Goal: Information Seeking & Learning: Learn about a topic

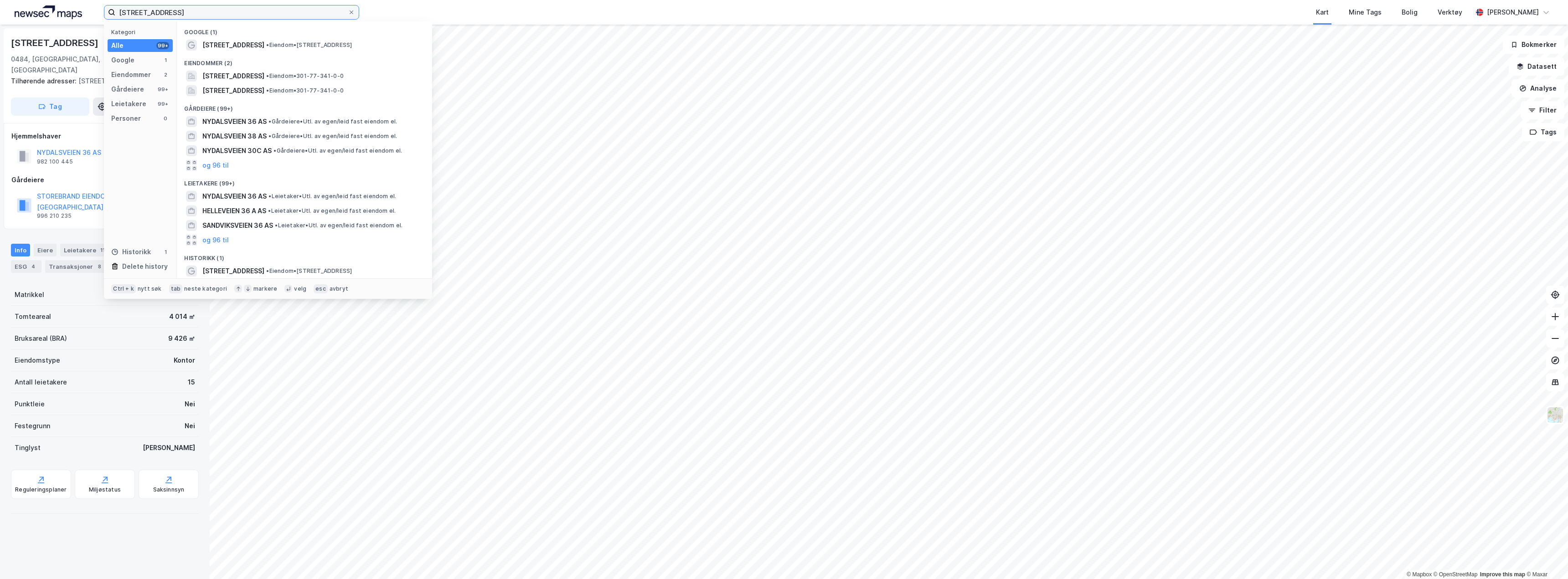
drag, startPoint x: 163, startPoint y: 12, endPoint x: 8, endPoint y: -23, distance: 158.9
click at [8, 0] on html "nydalsveien 36 Kategori Alle 99+ Google 1 Eiendommer 2 Gårdeiere 99+ Leietakere…" at bounding box center [784, 290] width 1568 height 579
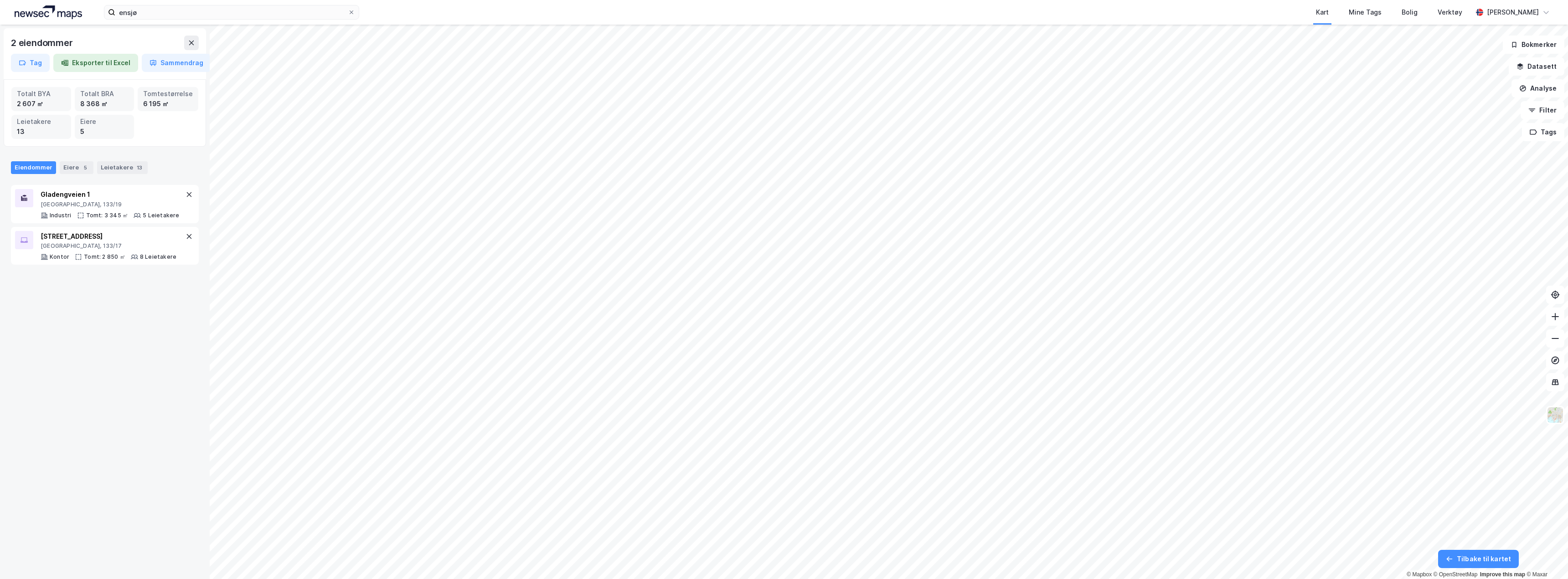
click at [127, 433] on div "2 eiendommer Tag Eksporter til Excel Sammendrag Totalt BYA 2 607 ㎡ Totalt BRA 8…" at bounding box center [105, 301] width 209 height 554
click at [1551, 415] on img at bounding box center [1555, 415] width 17 height 17
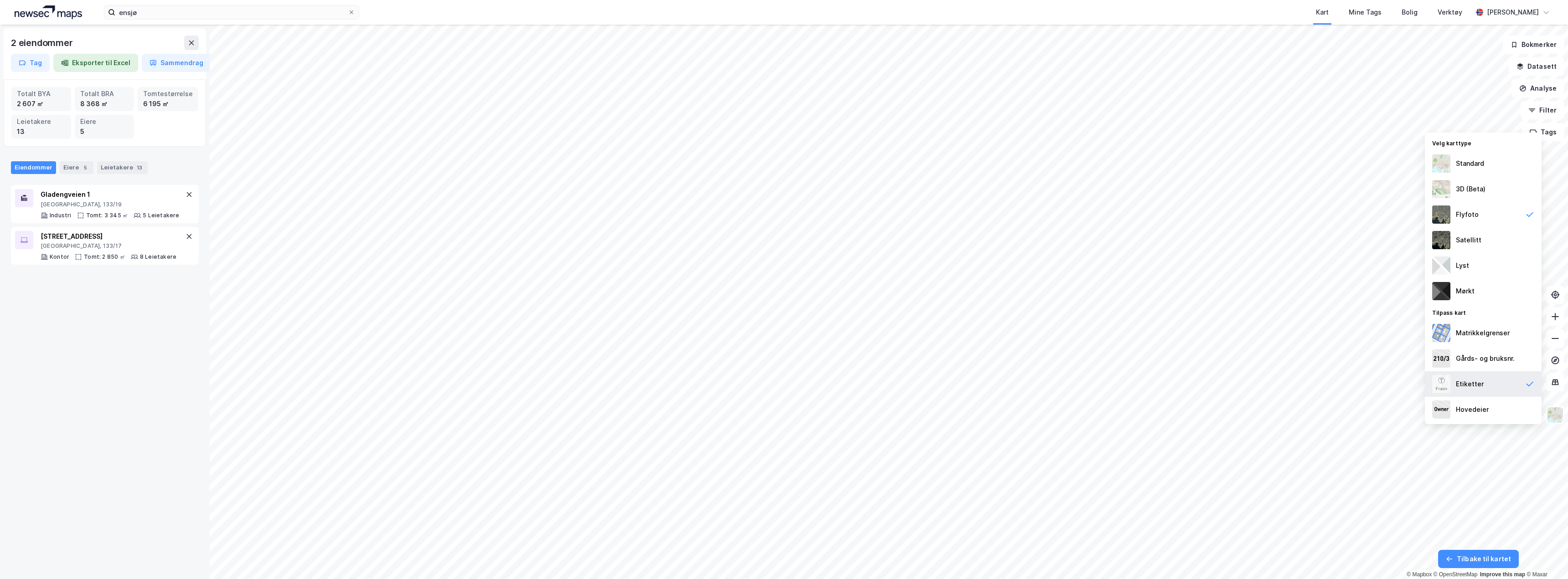
click at [1480, 386] on div "Etiketter" at bounding box center [1470, 384] width 28 height 11
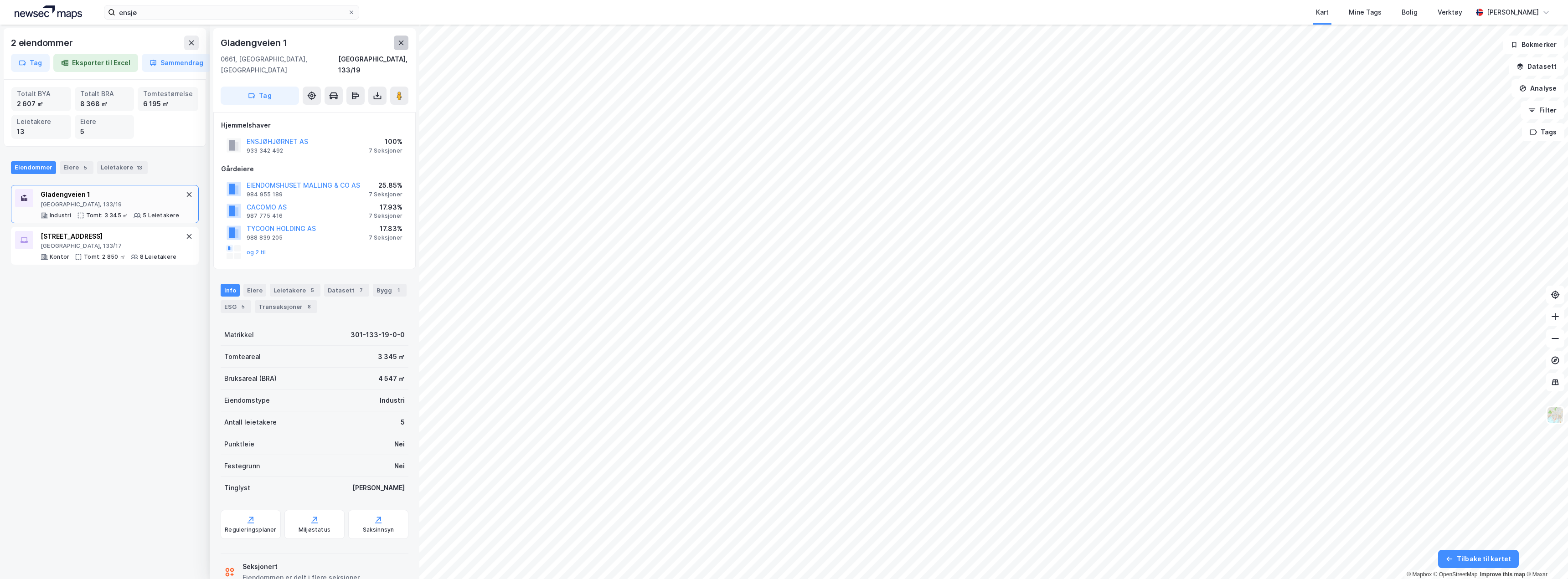
click at [396, 41] on button at bounding box center [401, 43] width 15 height 15
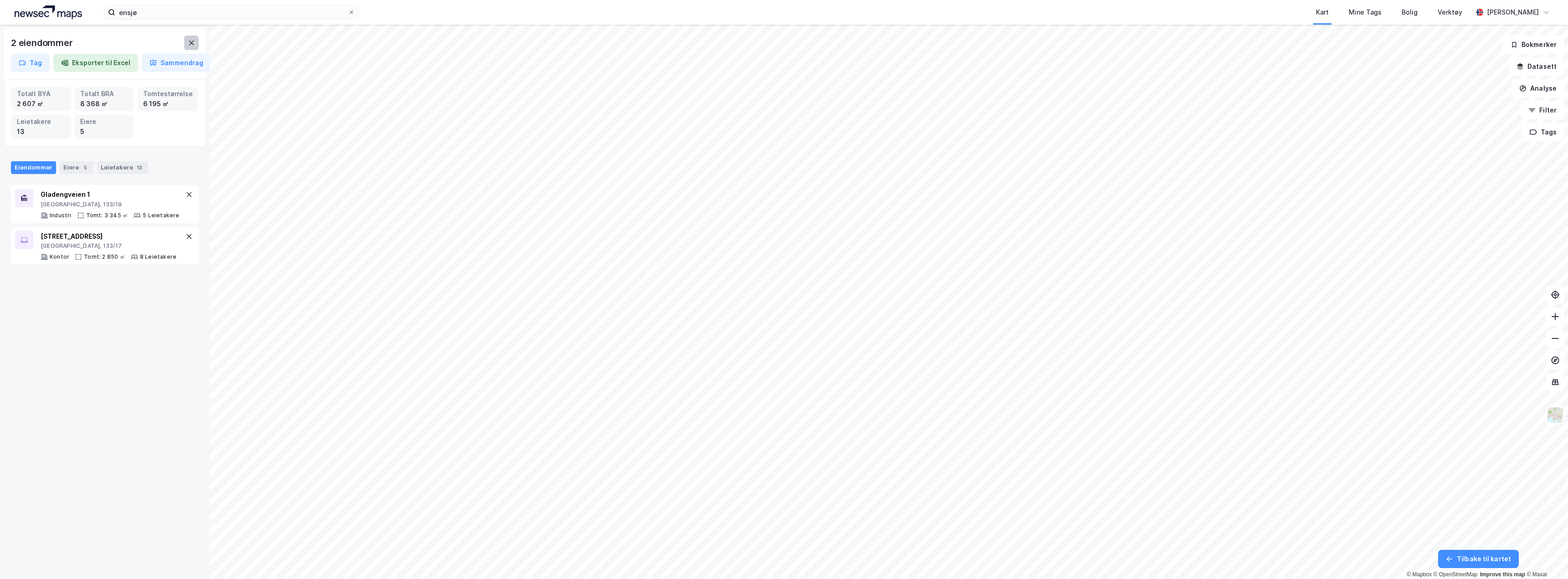
click at [190, 42] on icon at bounding box center [192, 43] width 7 height 7
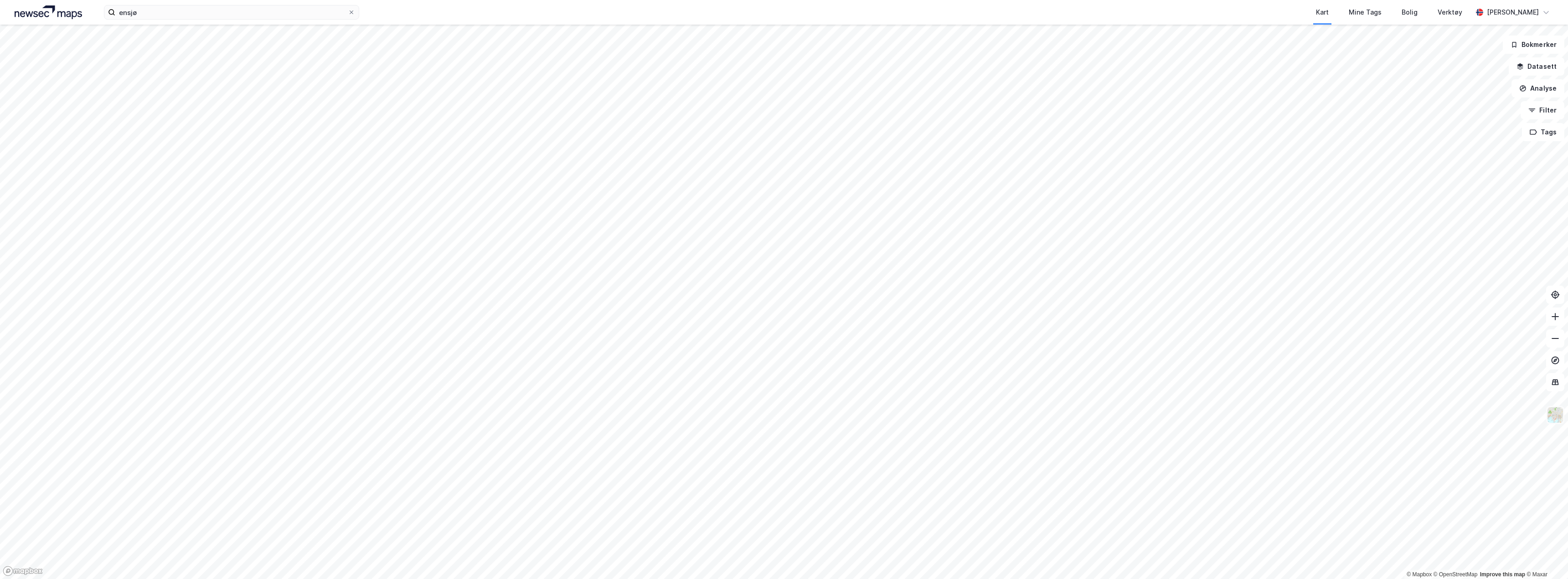
click at [1554, 422] on img at bounding box center [1555, 415] width 17 height 17
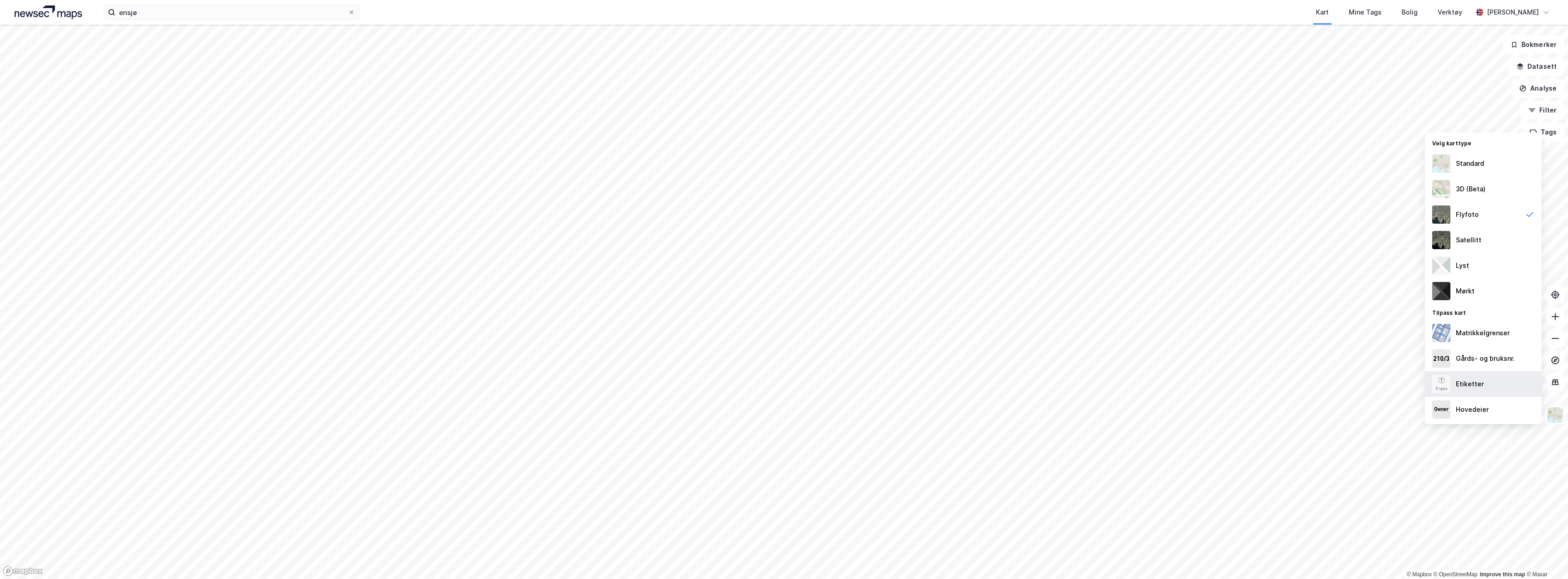
click at [1470, 379] on div "Etiketter" at bounding box center [1470, 384] width 28 height 11
click at [1536, 70] on button "Datasett" at bounding box center [1536, 66] width 55 height 18
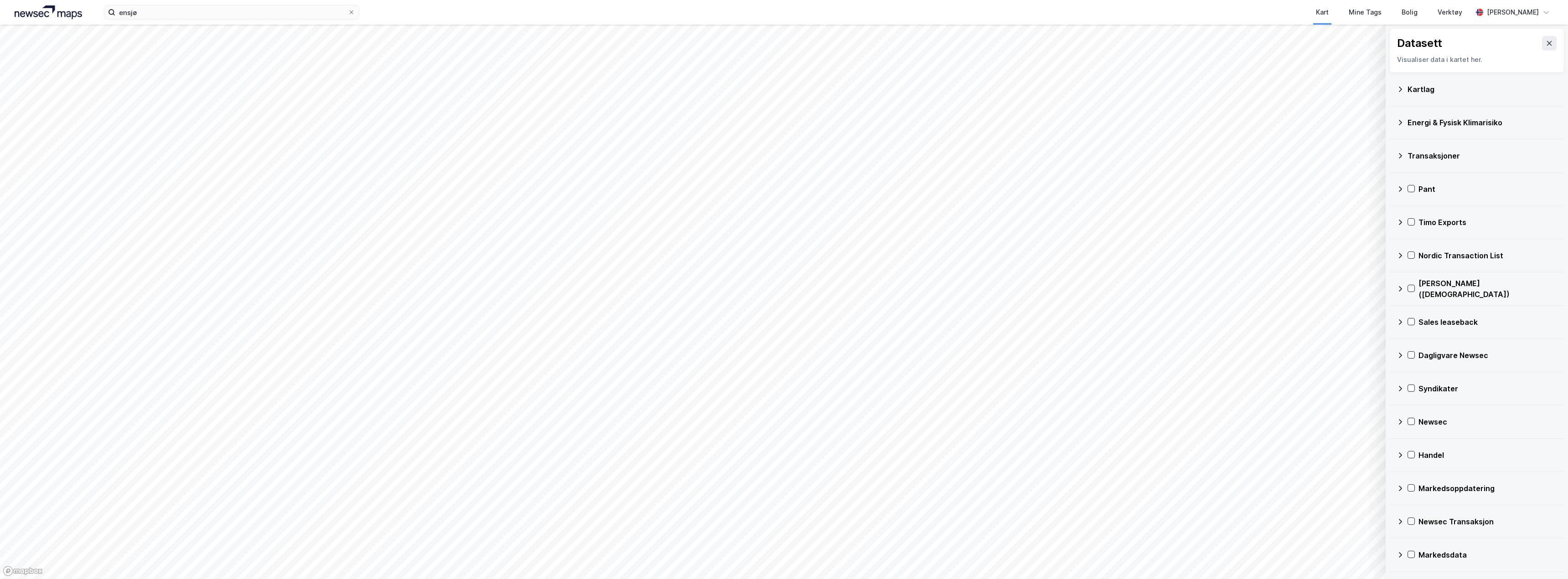
click at [1424, 93] on div "Kartlag" at bounding box center [1482, 89] width 150 height 11
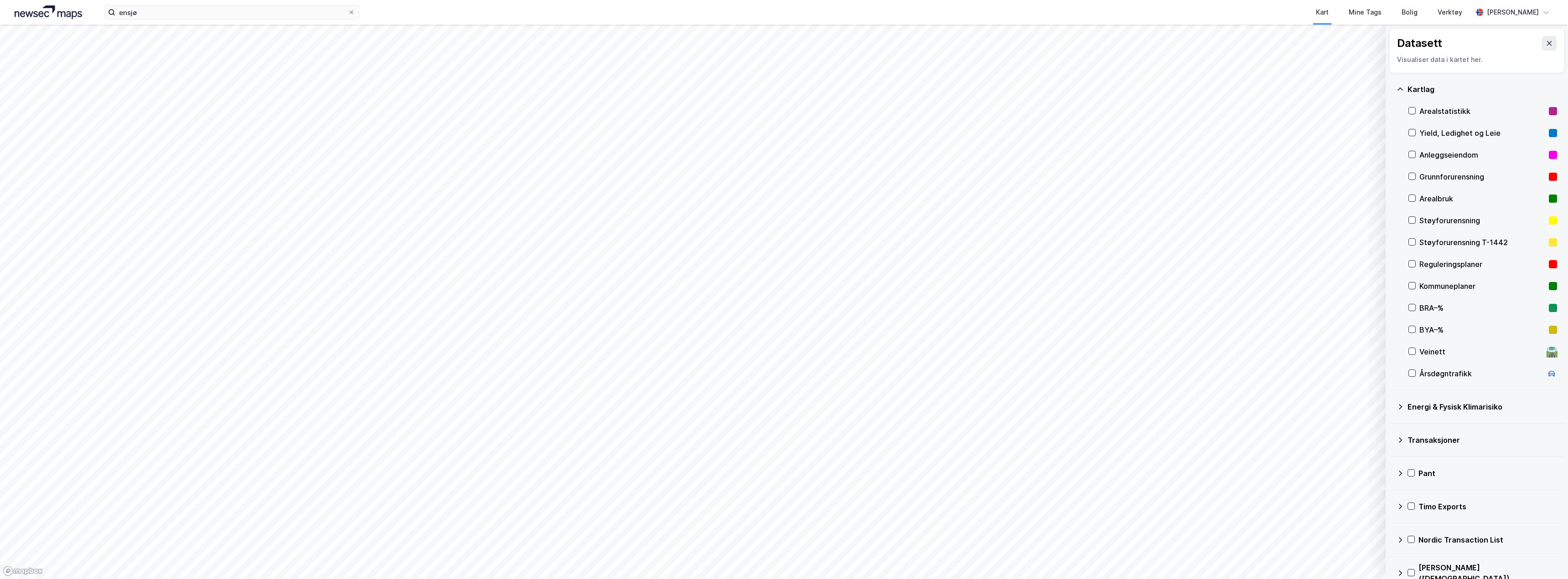
click at [1432, 263] on div "Reguleringsplaner" at bounding box center [1482, 264] width 126 height 11
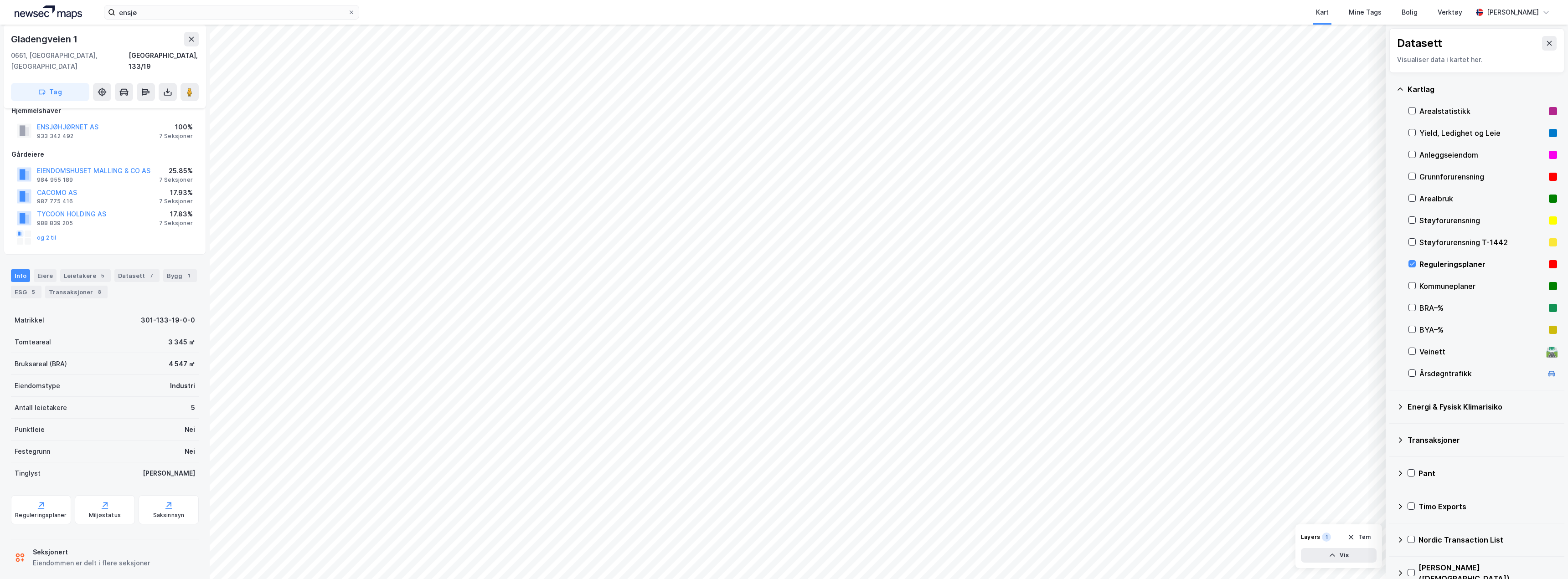
scroll to position [15, 0]
click at [59, 510] on div "Reguleringsplaner" at bounding box center [41, 514] width 52 height 7
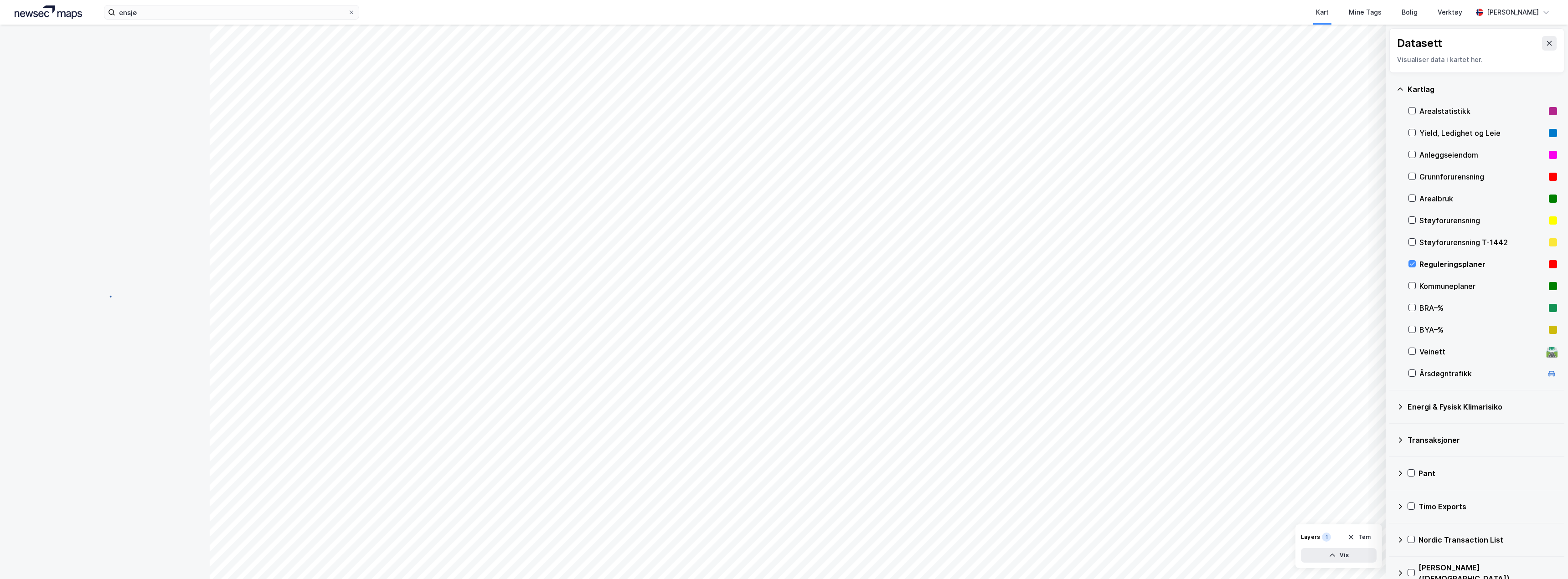
scroll to position [0, 0]
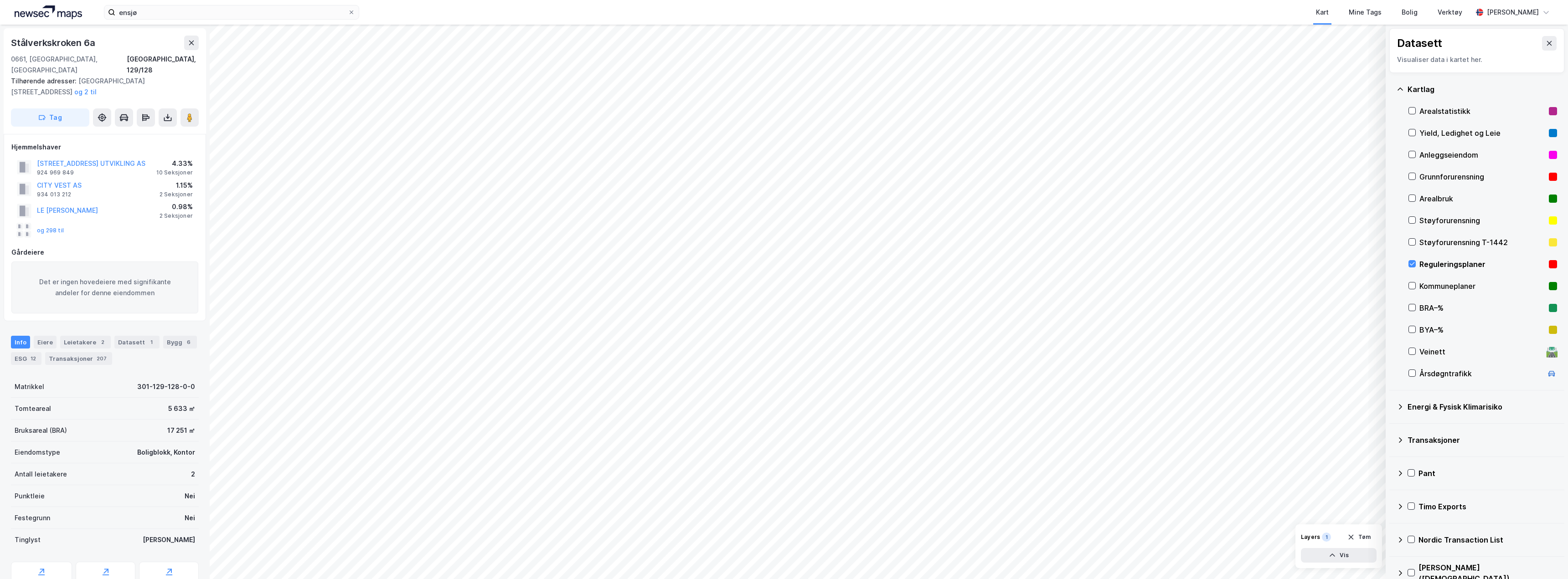
click at [58, 43] on div "Stålverkskroken 6a" at bounding box center [54, 43] width 86 height 15
copy div "Stålverkskroken 6a"
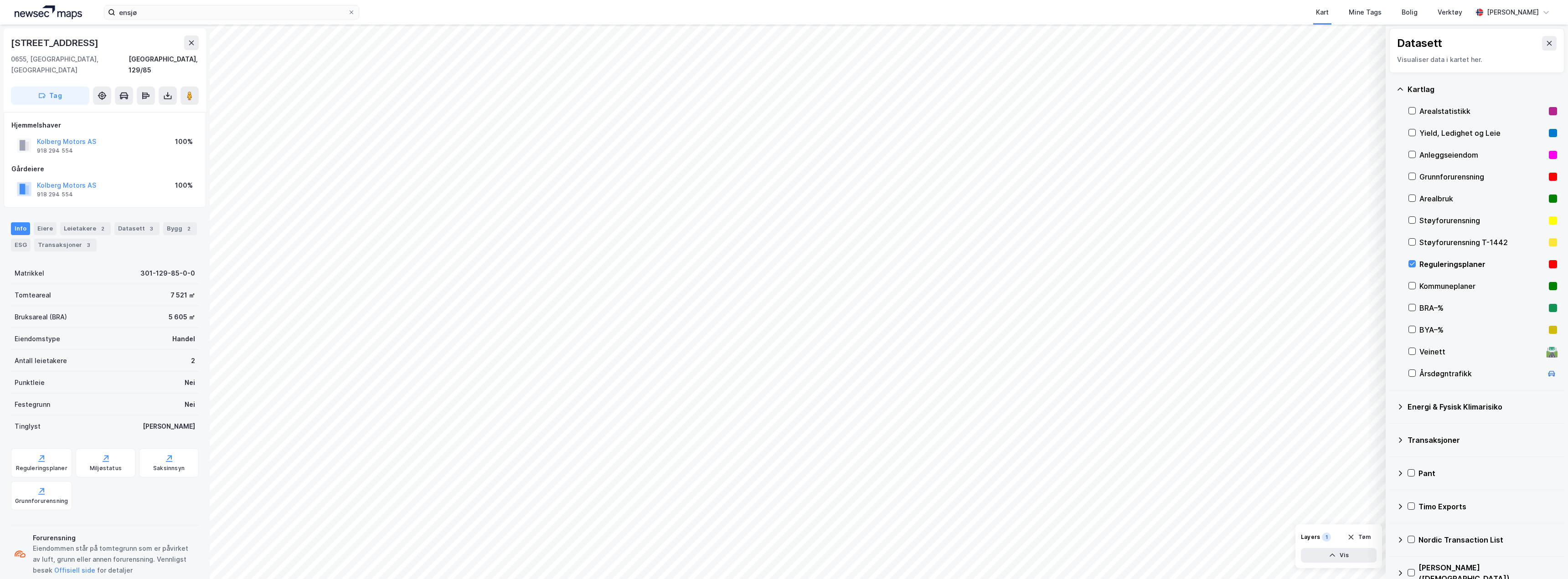
scroll to position [1, 0]
click at [39, 43] on div "[STREET_ADDRESS]" at bounding box center [55, 43] width 89 height 15
copy div "[STREET_ADDRESS]"
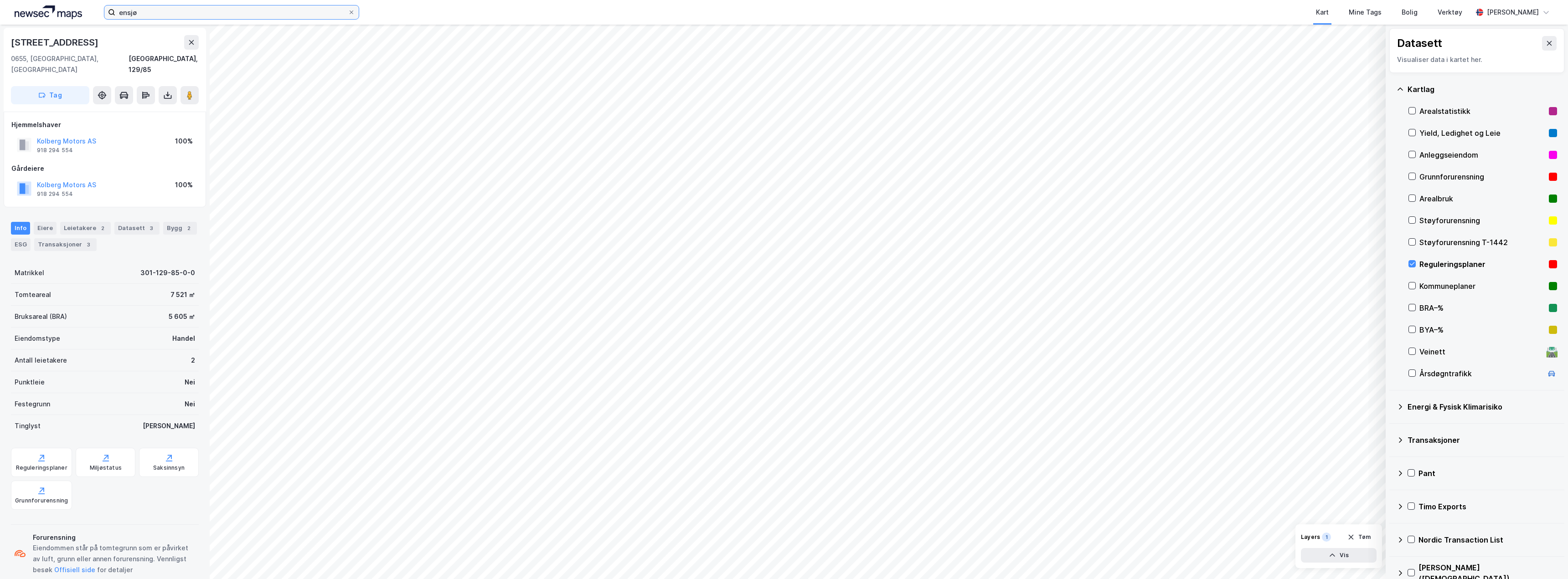
drag, startPoint x: 141, startPoint y: 12, endPoint x: 32, endPoint y: 1, distance: 109.6
click at [113, 12] on label "ensjø" at bounding box center [231, 12] width 255 height 15
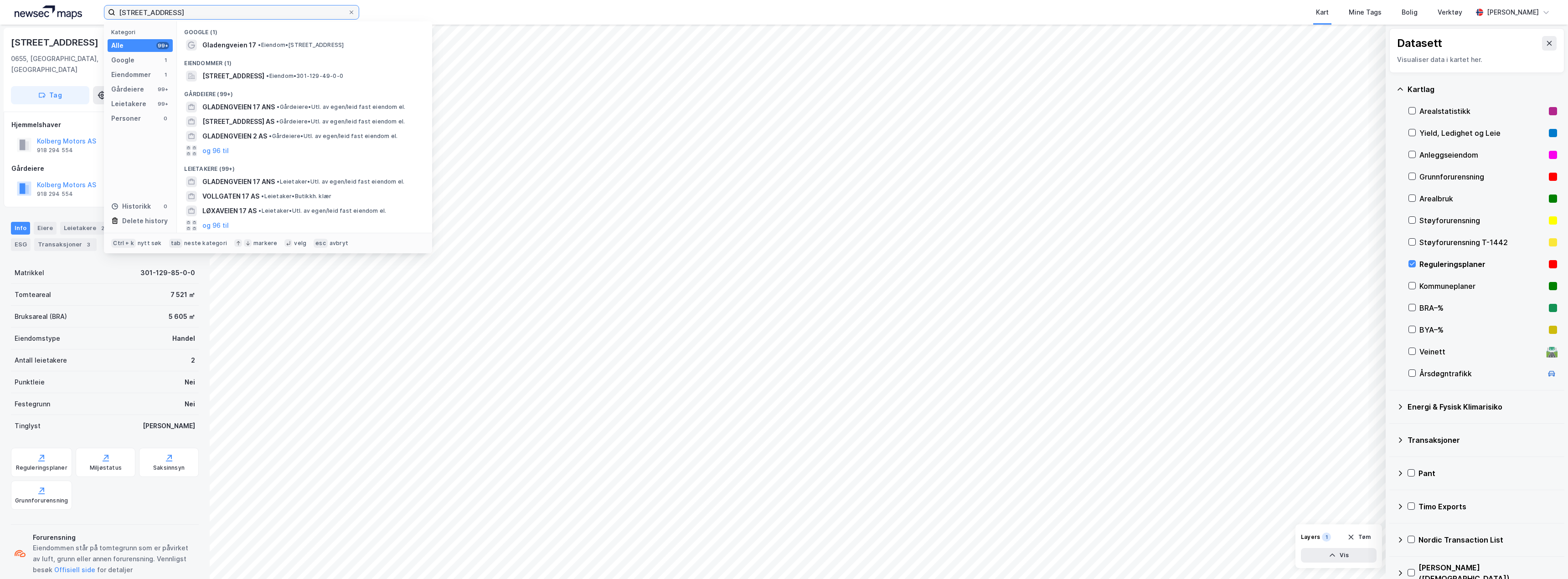
type input "[STREET_ADDRESS]"
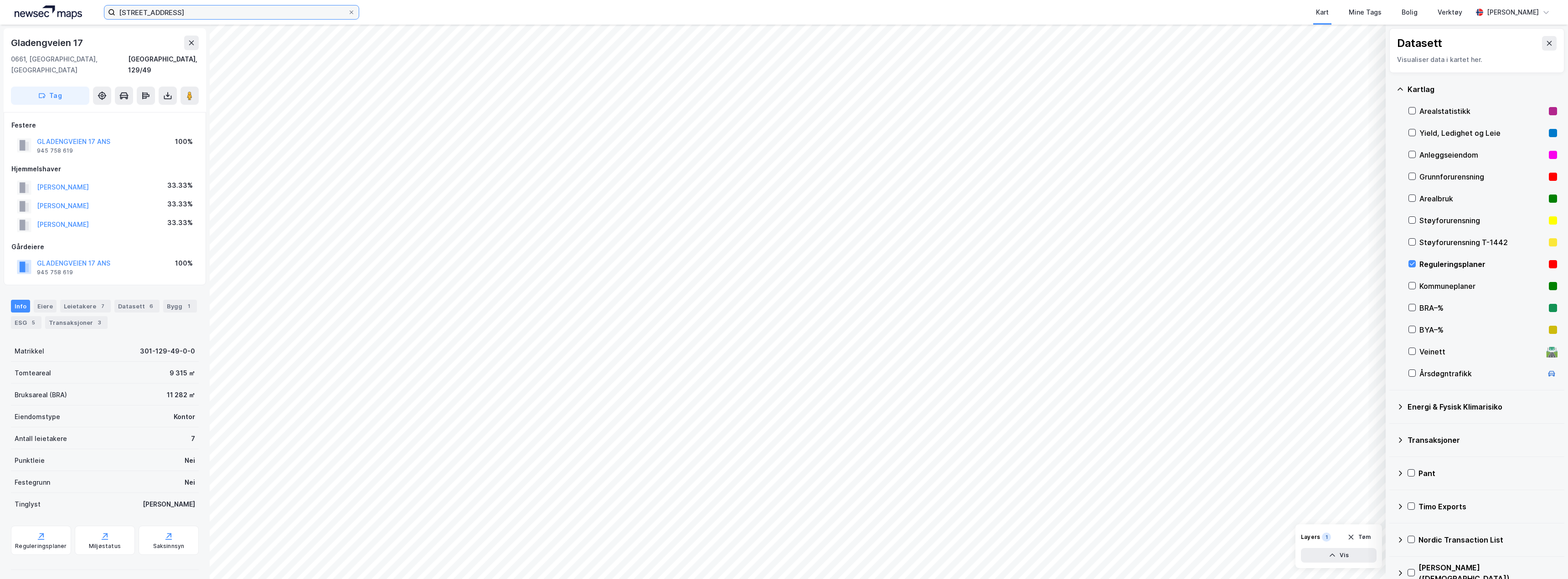
scroll to position [1, 0]
click at [57, 41] on div "Gladengveien 17" at bounding box center [47, 43] width 74 height 15
copy div "Gladengveien 17"
